Goal: Transaction & Acquisition: Book appointment/travel/reservation

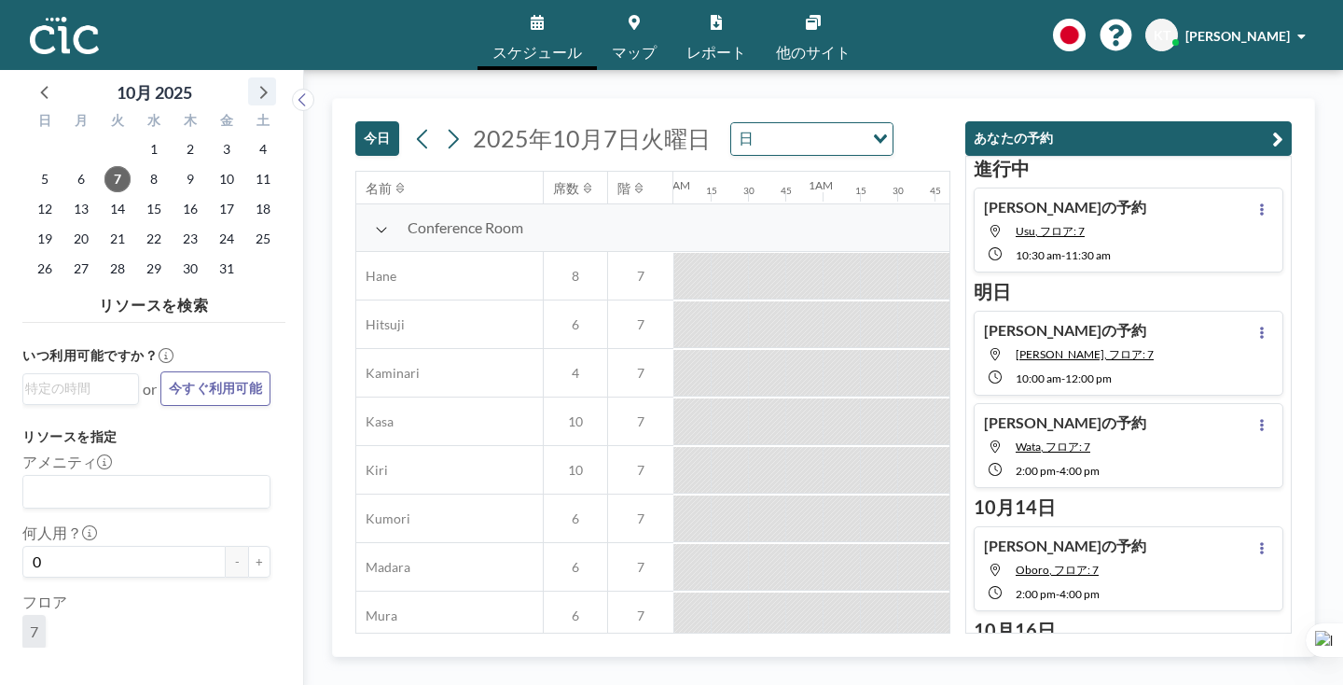
scroll to position [0, 1212]
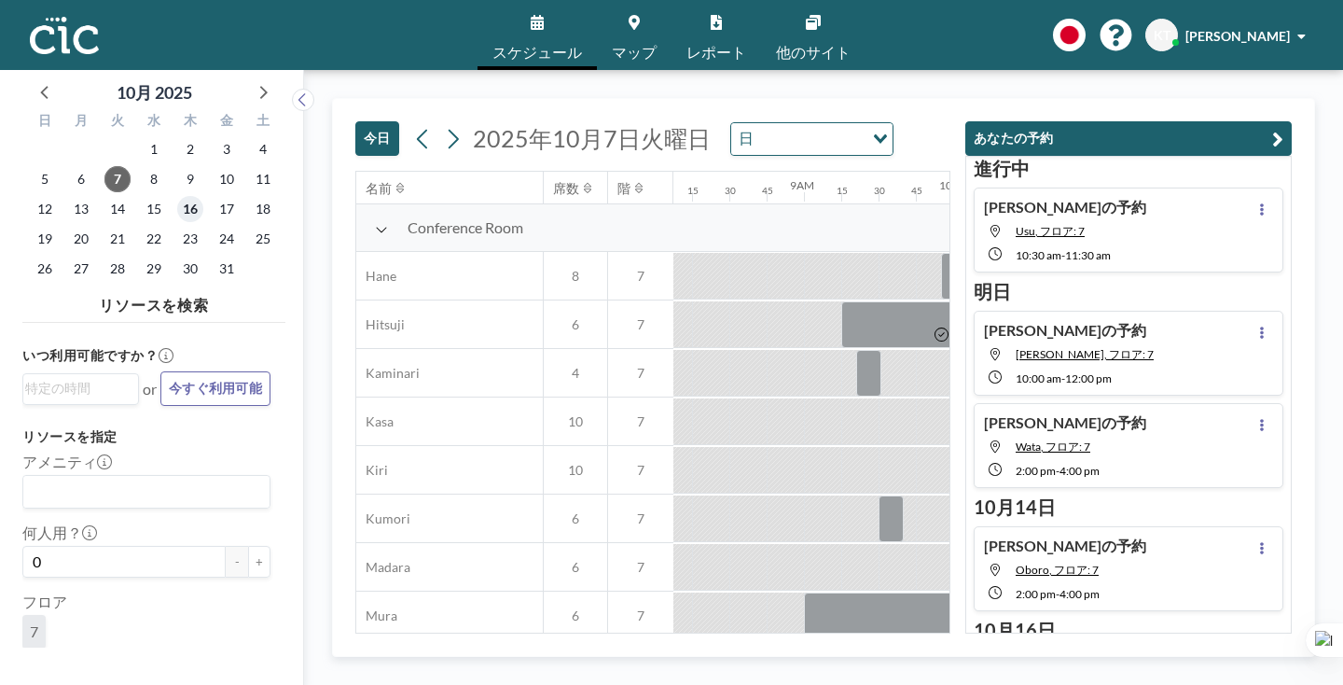
click at [177, 196] on span "16" at bounding box center [190, 209] width 26 height 26
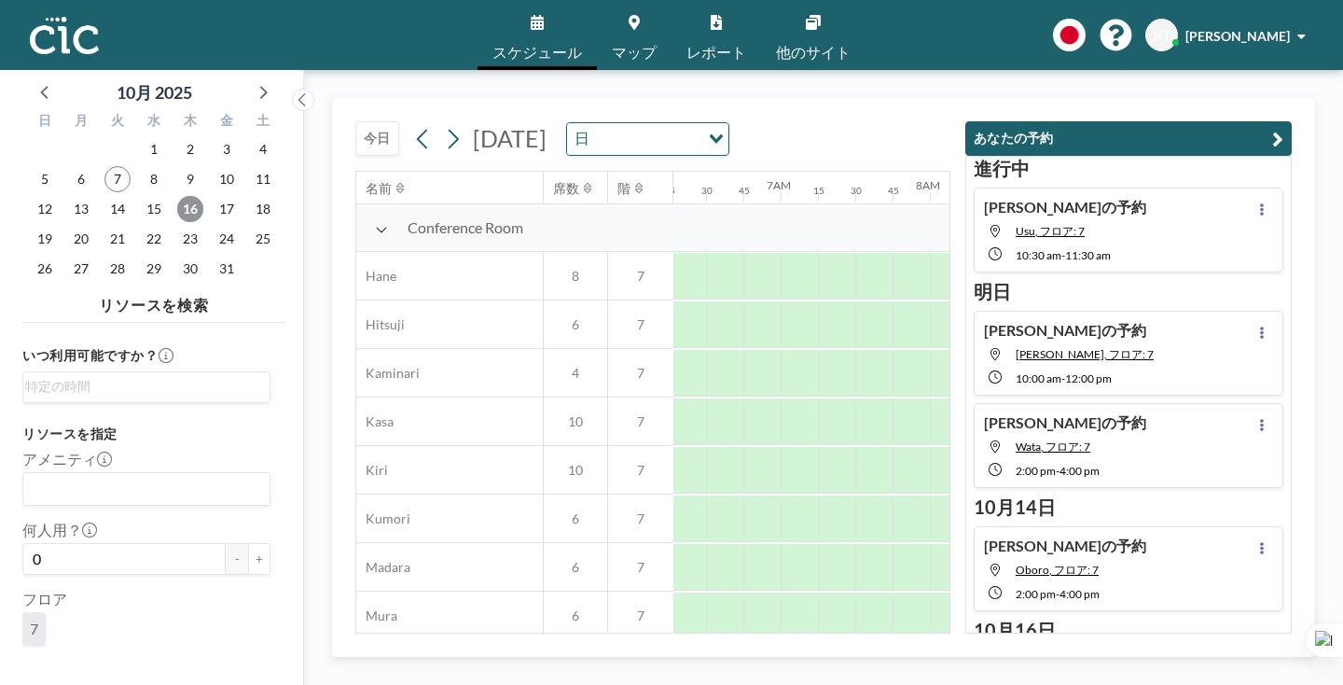
scroll to position [0, 939]
click at [141, 196] on span "15" at bounding box center [154, 209] width 26 height 26
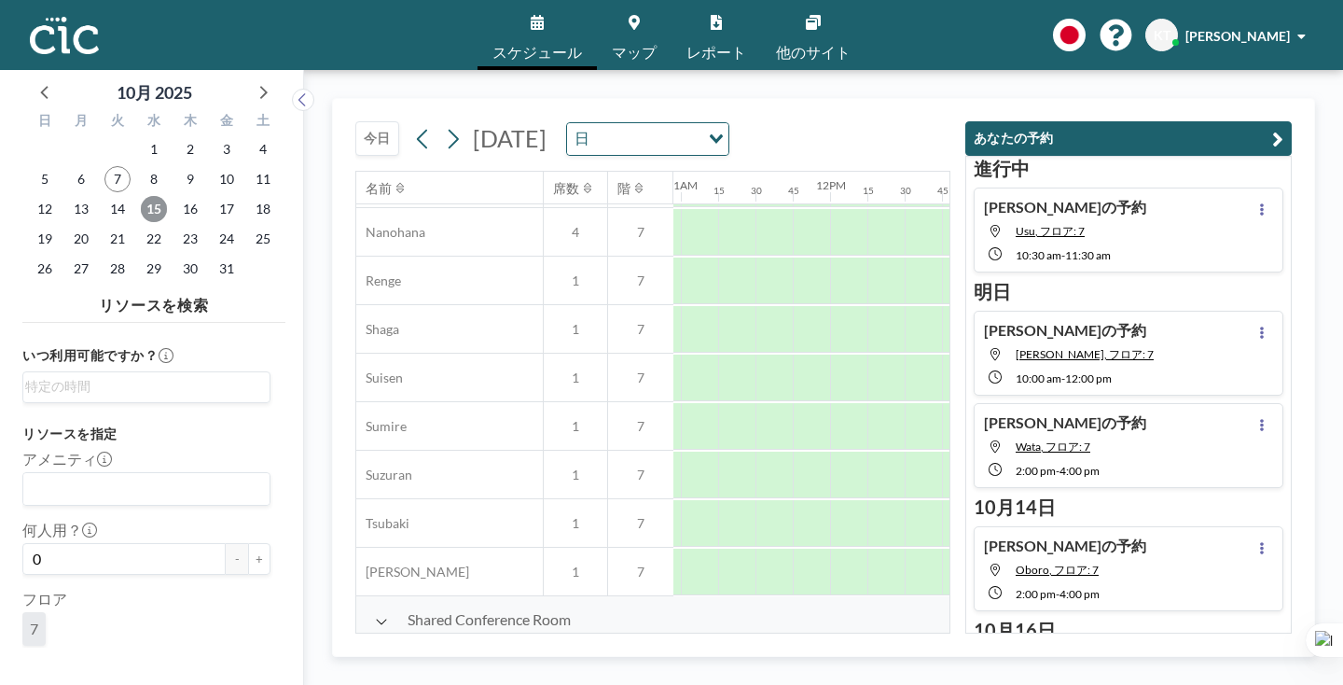
scroll to position [964, 1593]
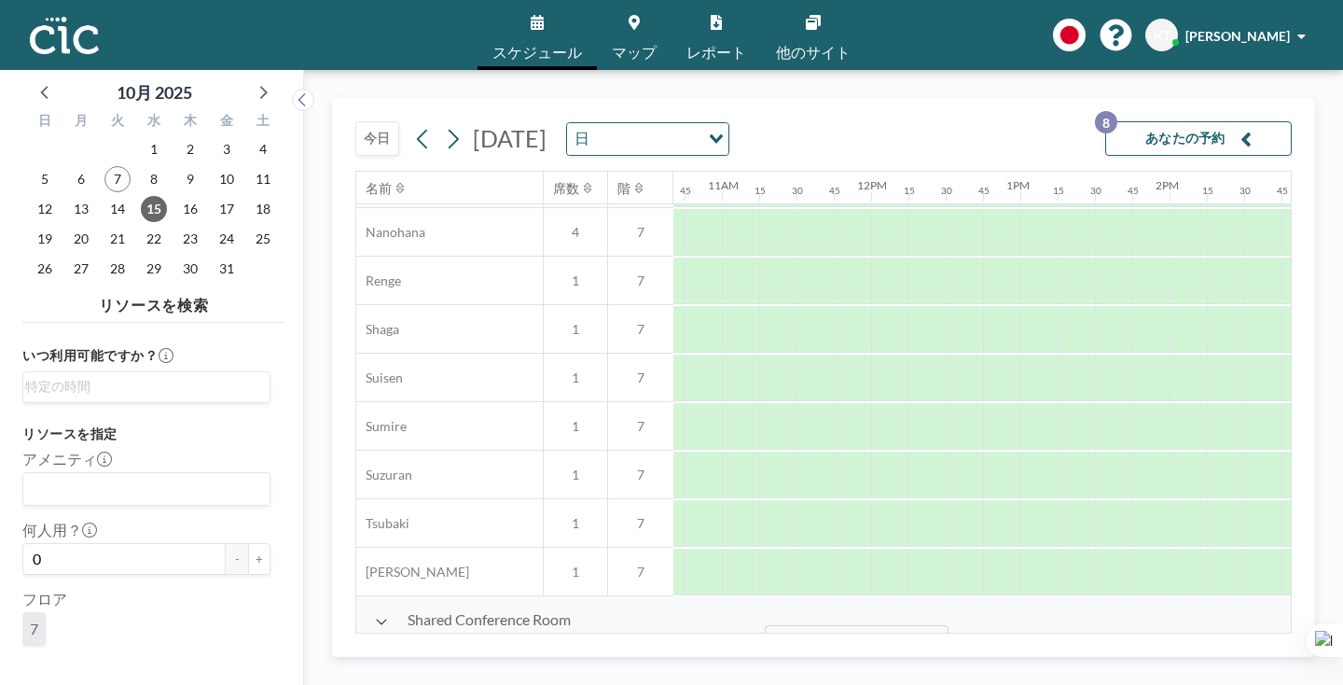
drag, startPoint x: 703, startPoint y: 578, endPoint x: 759, endPoint y: 581, distance: 56.0
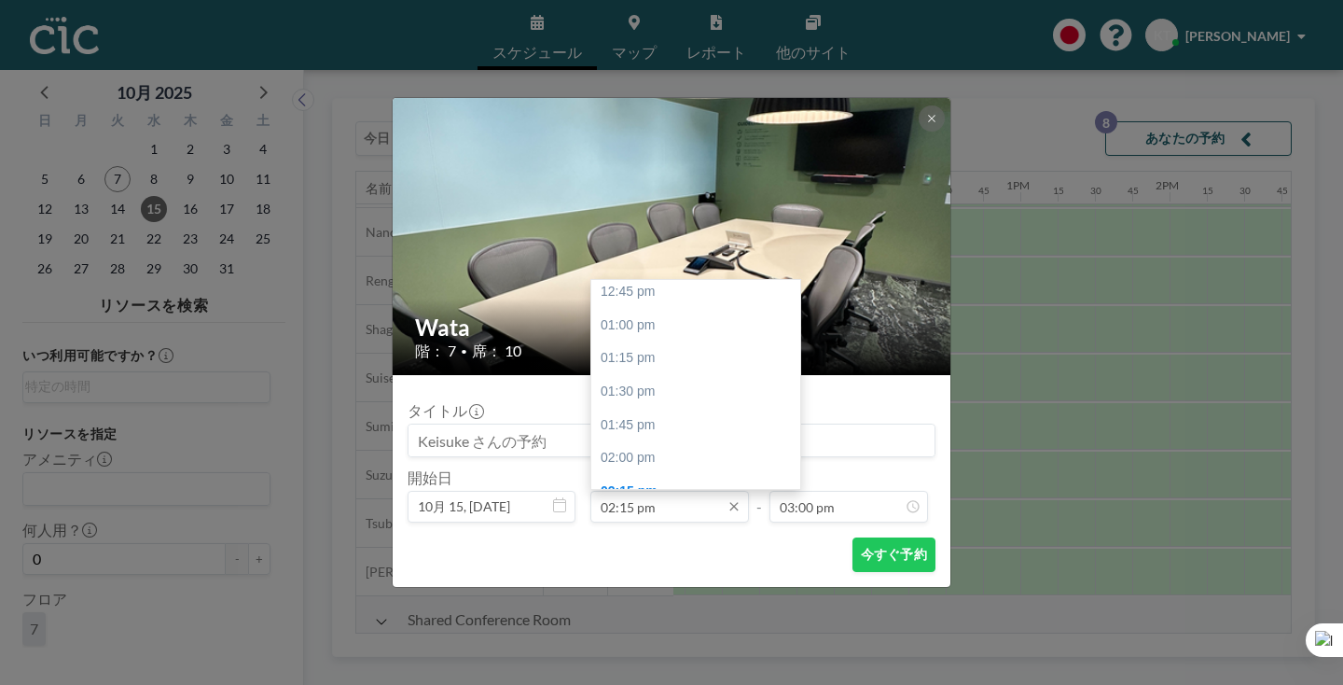
click at [691, 491] on input "02:15 pm" at bounding box center [669, 507] width 159 height 32
click at [667, 509] on div "02:00 pm" at bounding box center [695, 526] width 209 height 34
type input "02:00 pm"
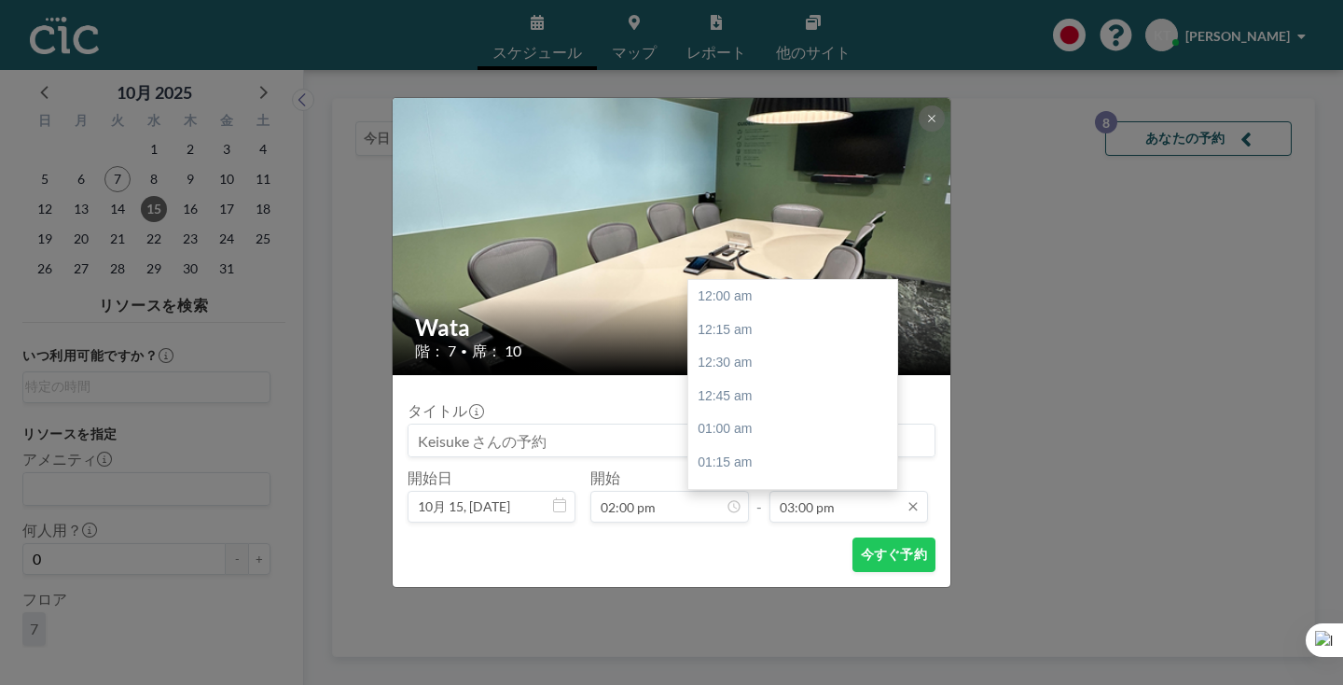
scroll to position [1786, 0]
click at [813, 491] on input "03:00 pm" at bounding box center [848, 507] width 159 height 32
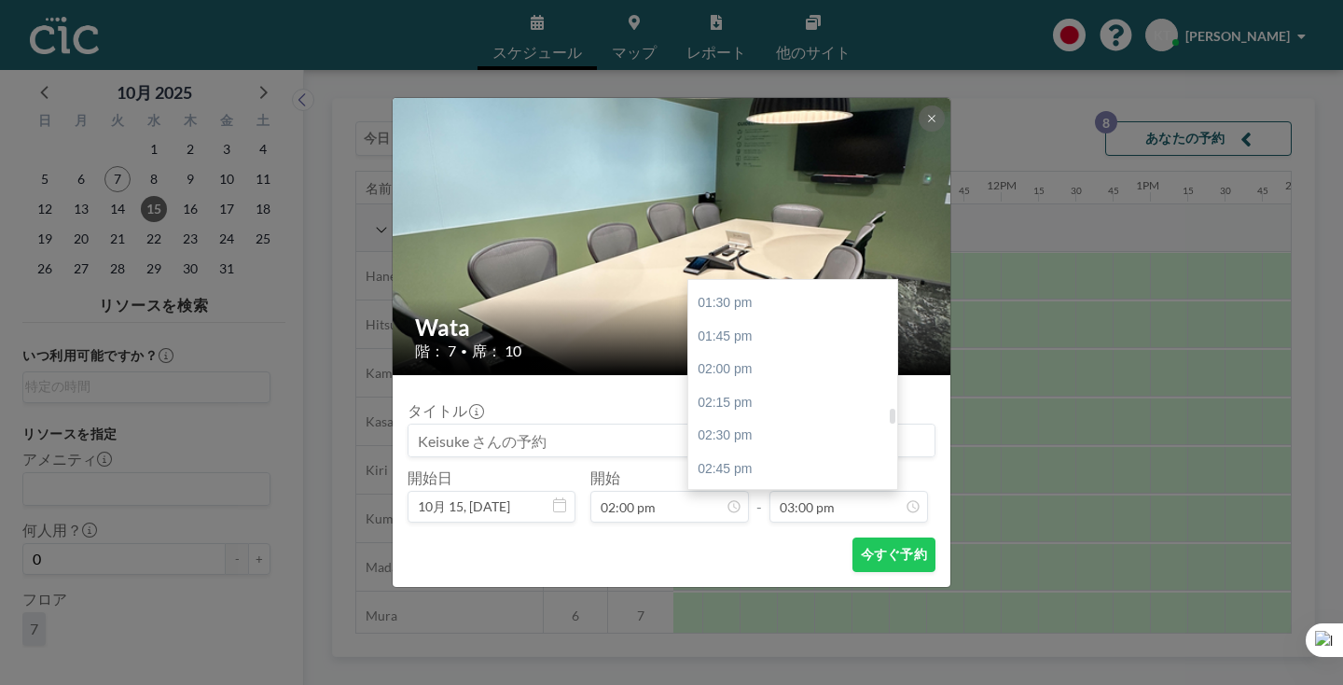
click at [744, 552] on div "03:30 pm" at bounding box center [792, 569] width 209 height 34
type input "03:30 pm"
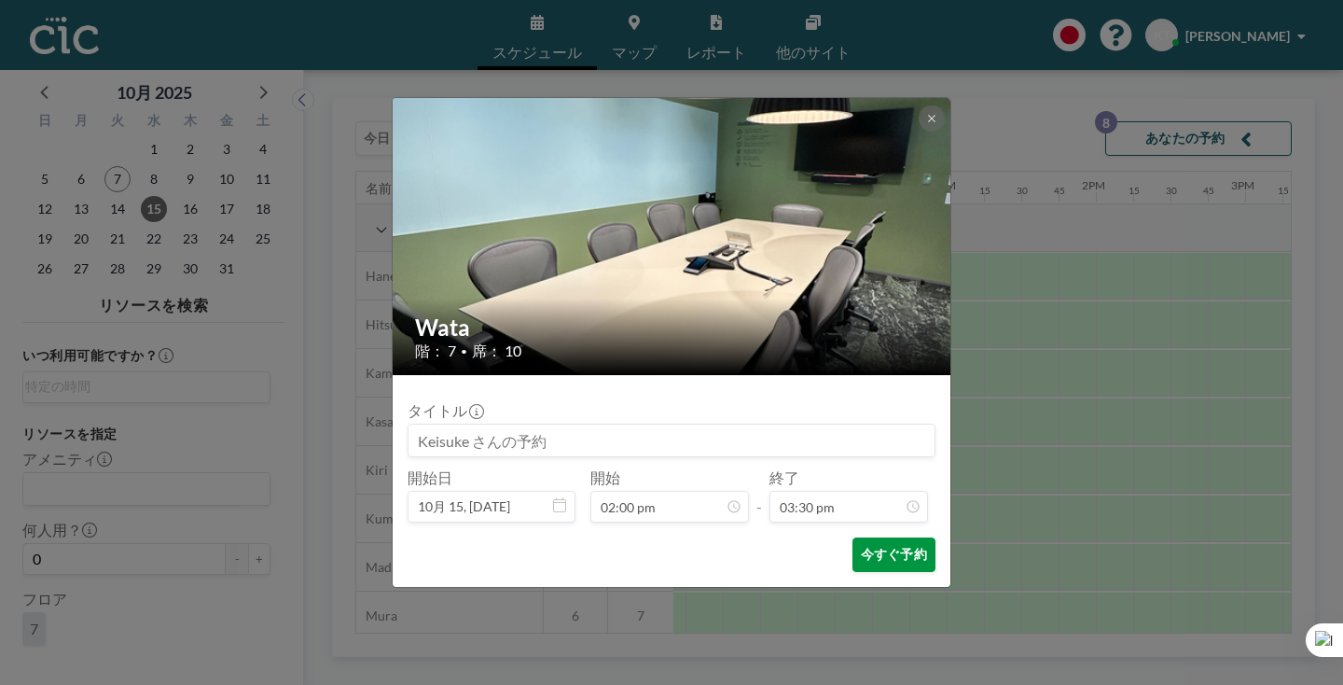
click at [852, 537] on button "今すぐ予約" at bounding box center [893, 554] width 83 height 35
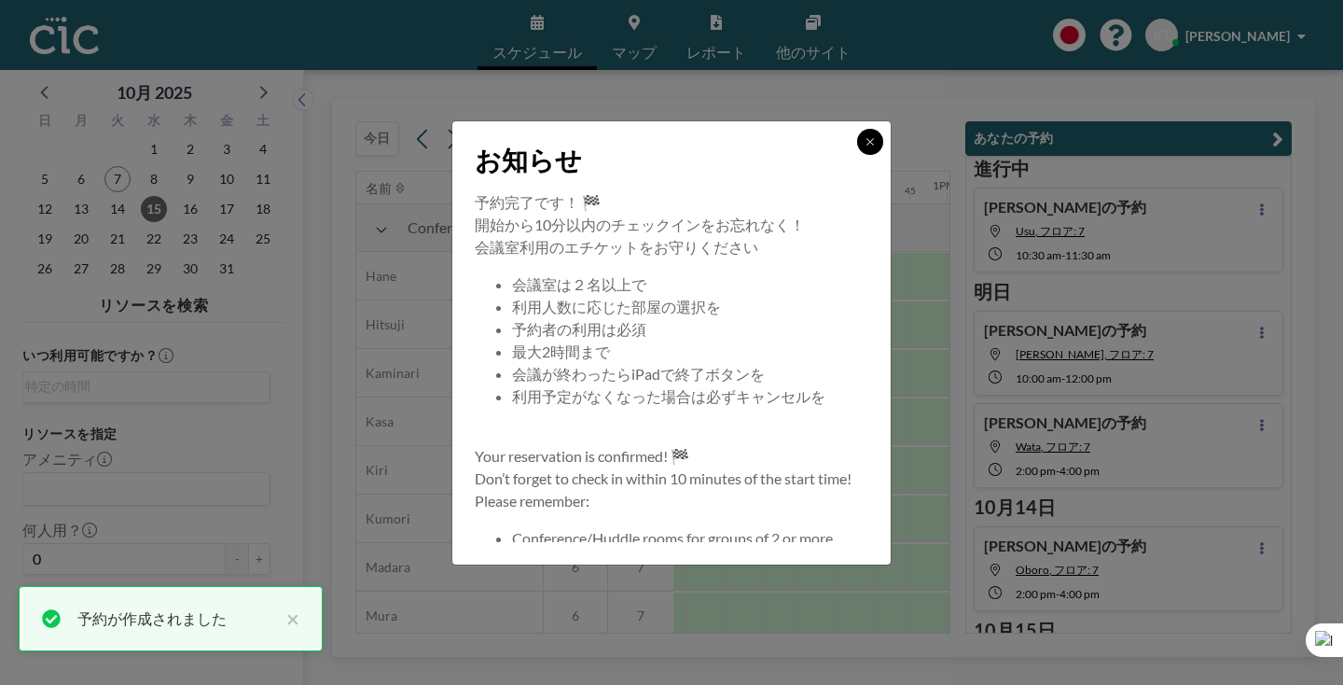
click at [857, 155] on button at bounding box center [870, 142] width 26 height 26
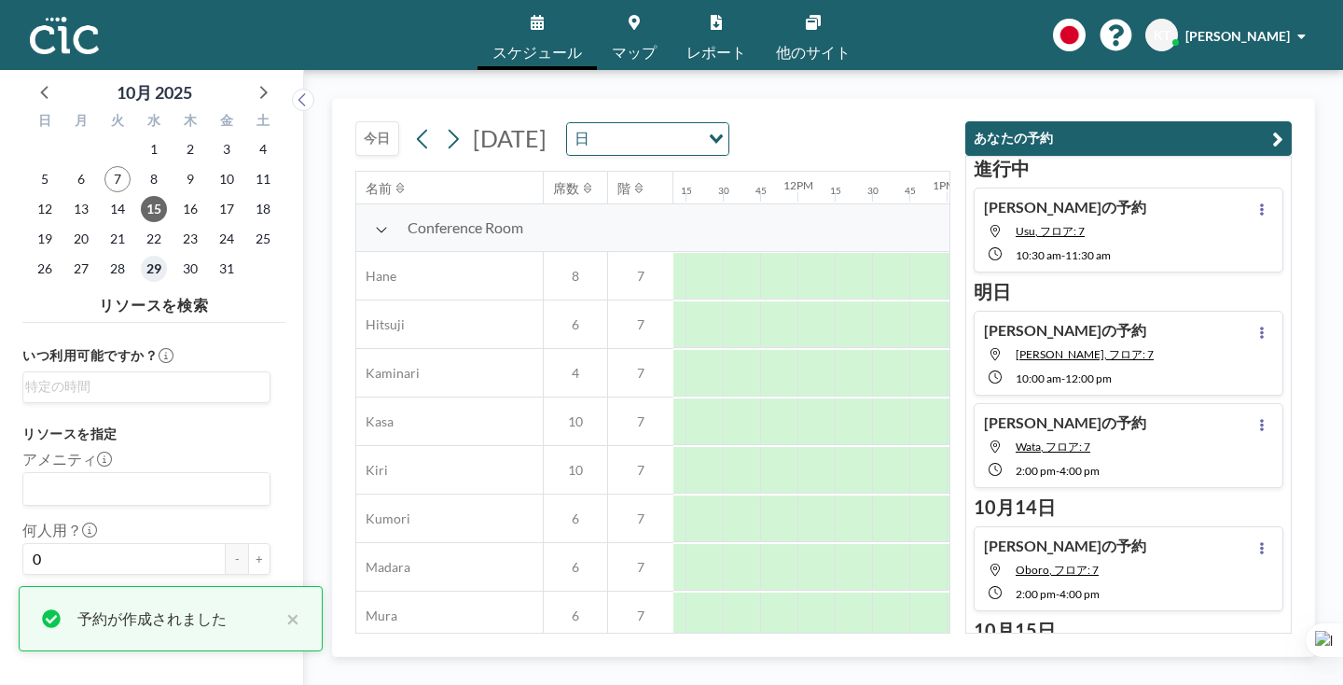
click at [141, 256] on span "29" at bounding box center [154, 269] width 26 height 26
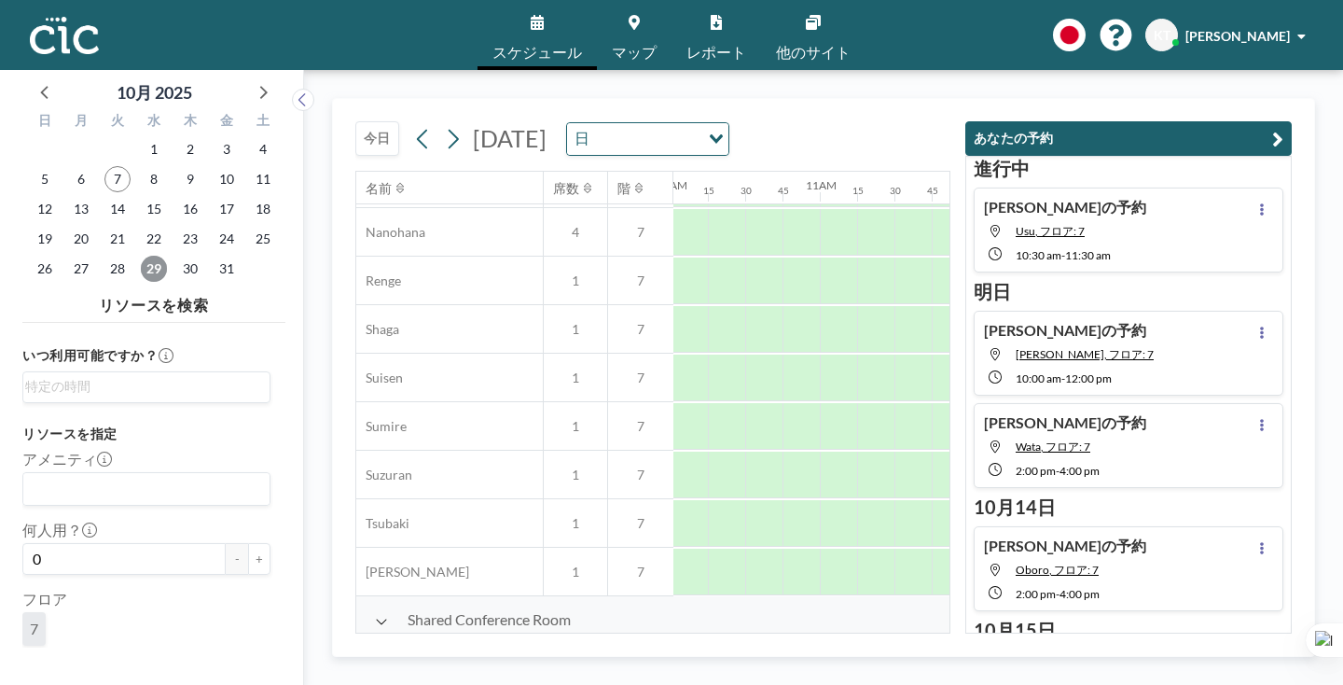
scroll to position [964, 1522]
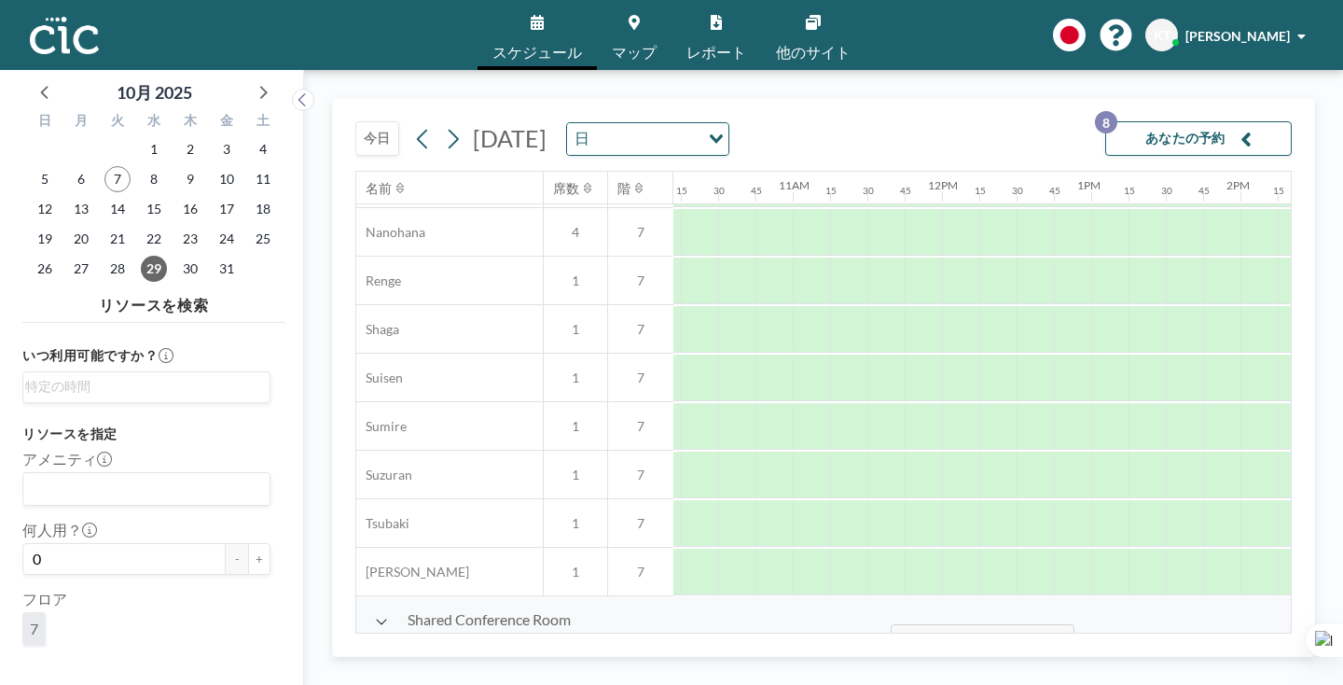
drag, startPoint x: 741, startPoint y: 575, endPoint x: 885, endPoint y: 580, distance: 143.7
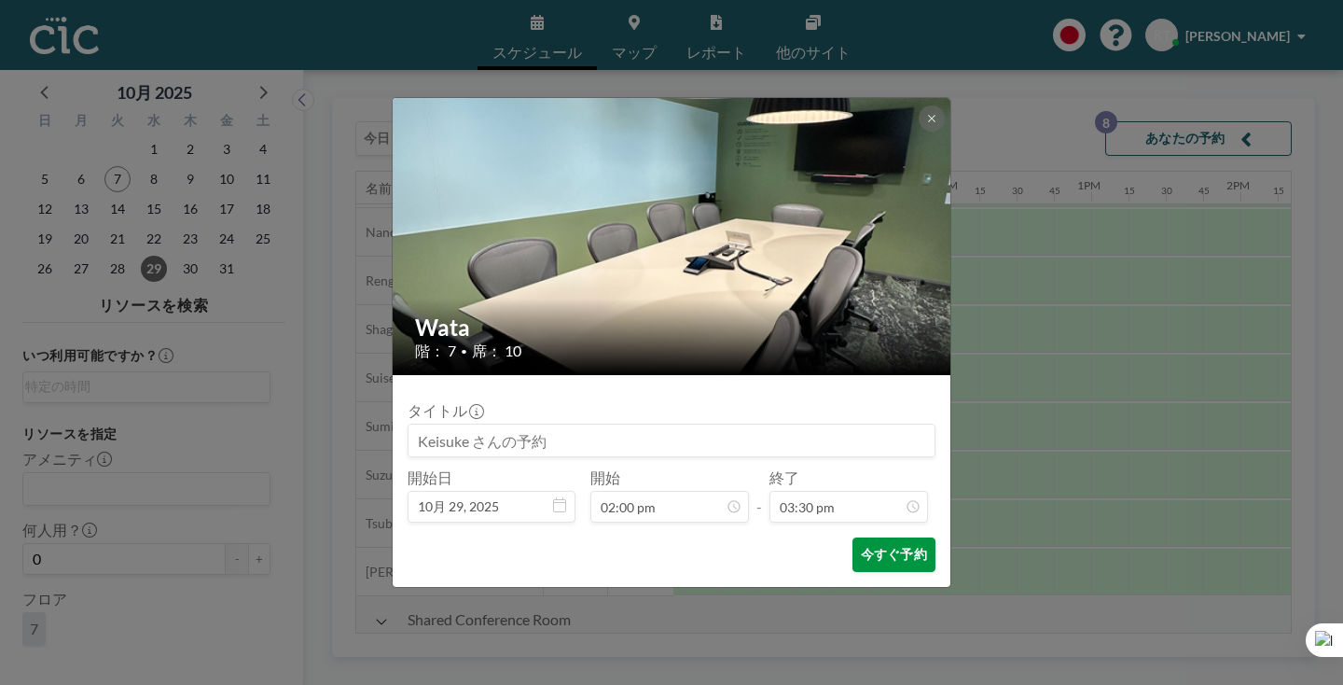
click at [870, 537] on button "今すぐ予約" at bounding box center [893, 554] width 83 height 35
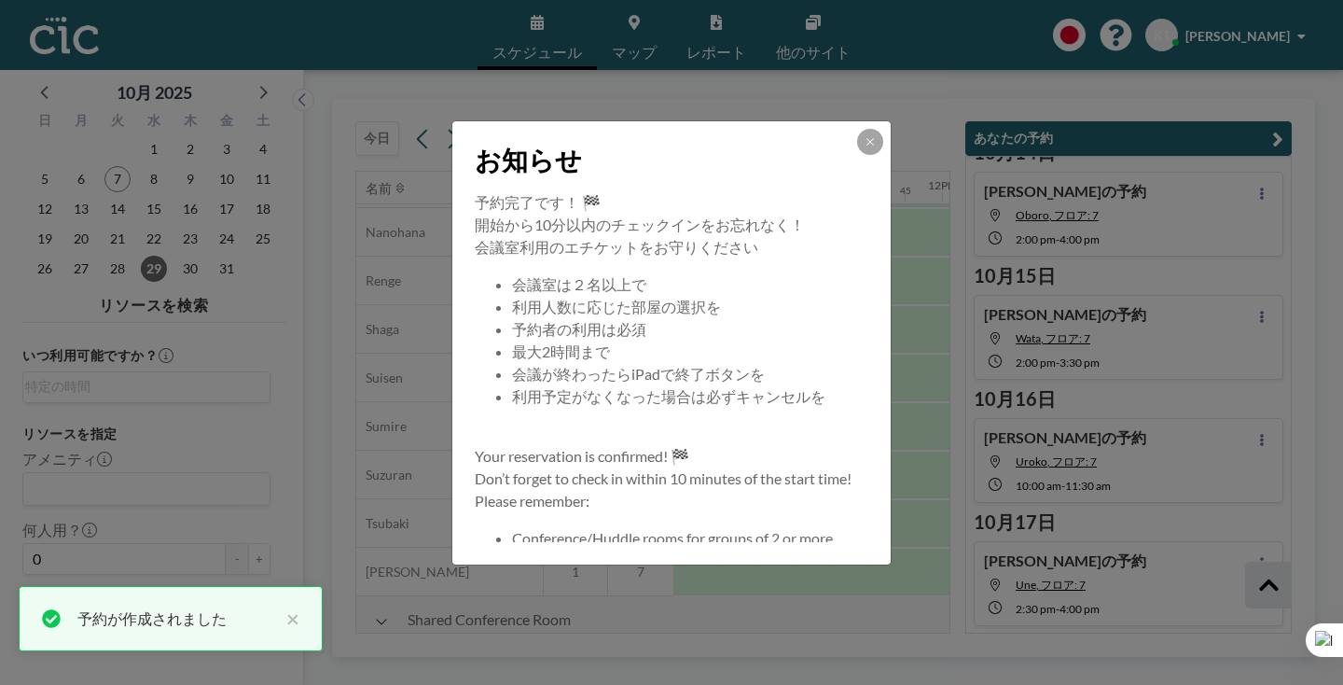
scroll to position [364, 0]
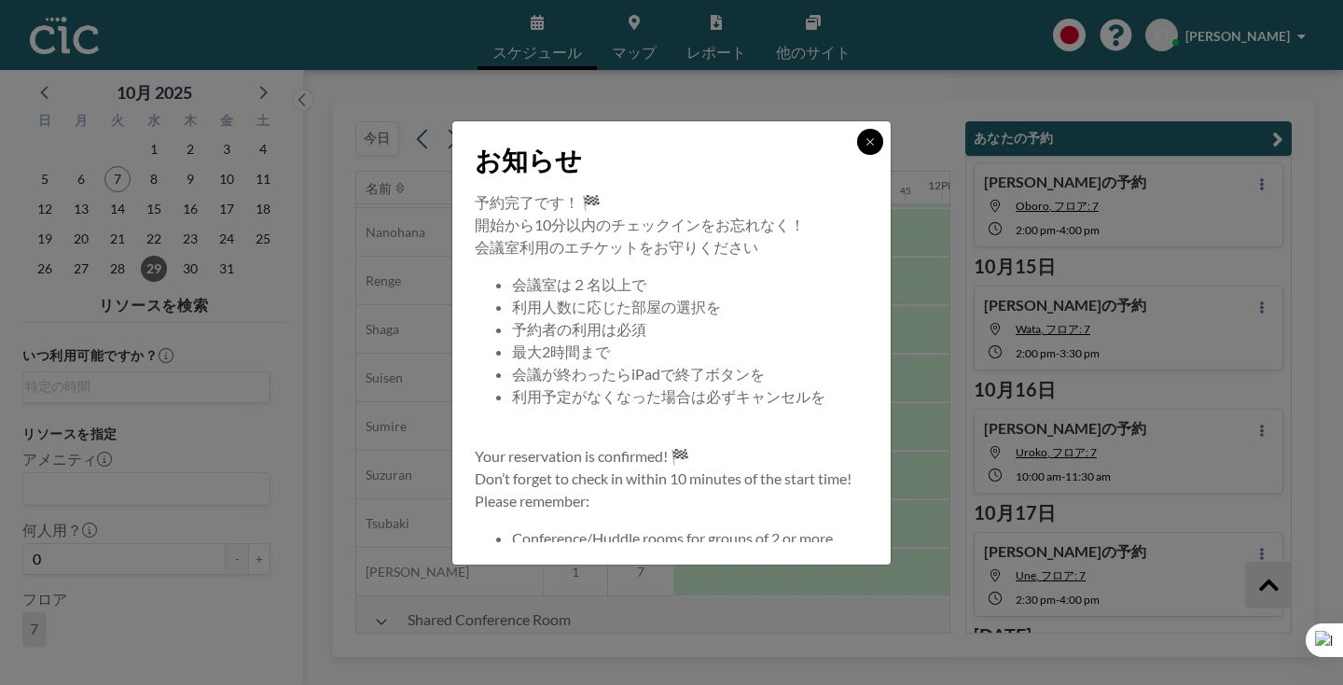
click at [857, 155] on button at bounding box center [870, 142] width 26 height 26
